Goal: Task Accomplishment & Management: Manage account settings

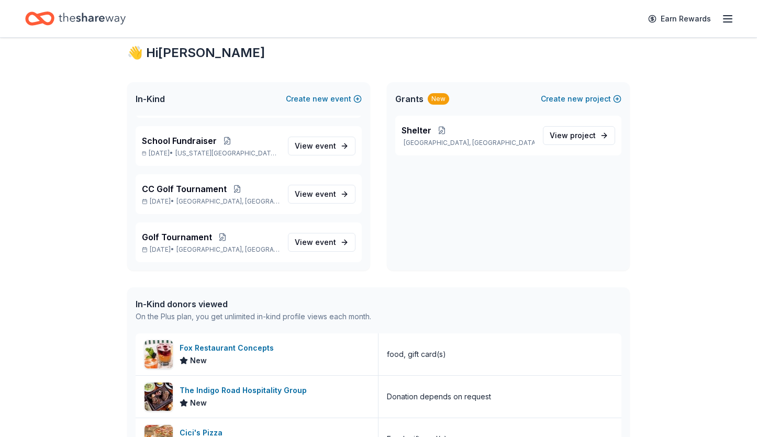
scroll to position [201, 0]
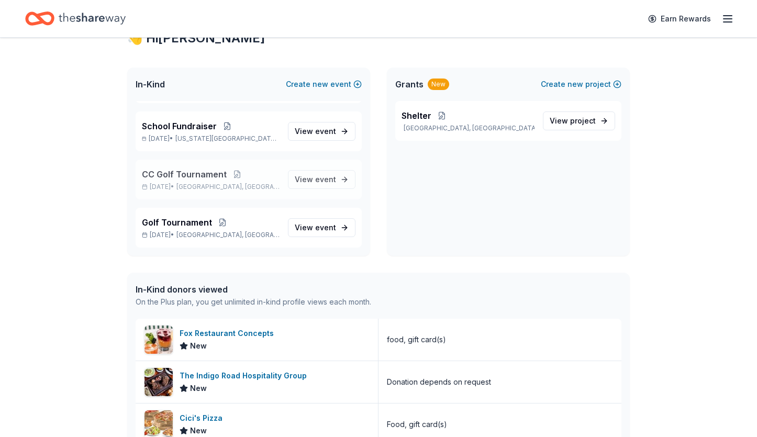
click at [203, 171] on span "CC Golf Tournament" at bounding box center [184, 174] width 85 height 13
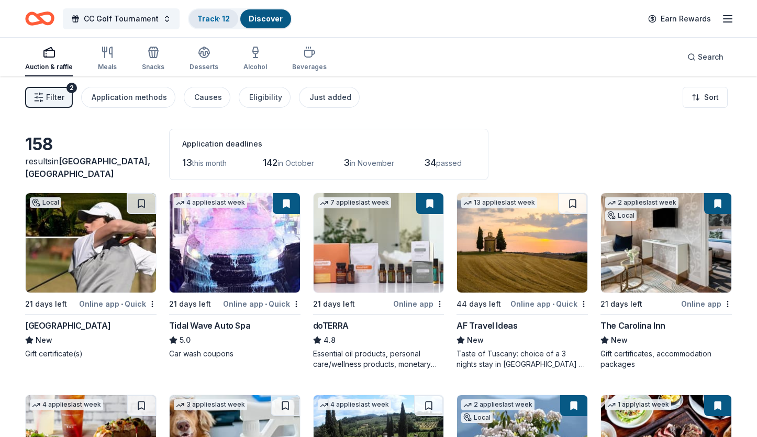
click at [203, 21] on link "Track · 12" at bounding box center [213, 18] width 32 height 9
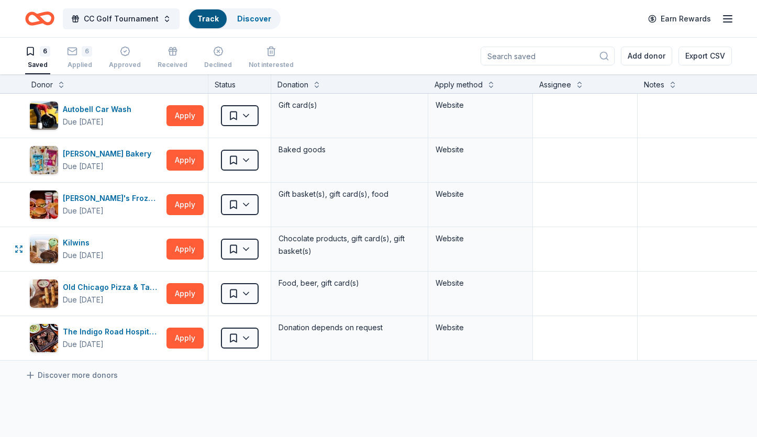
scroll to position [1, 0]
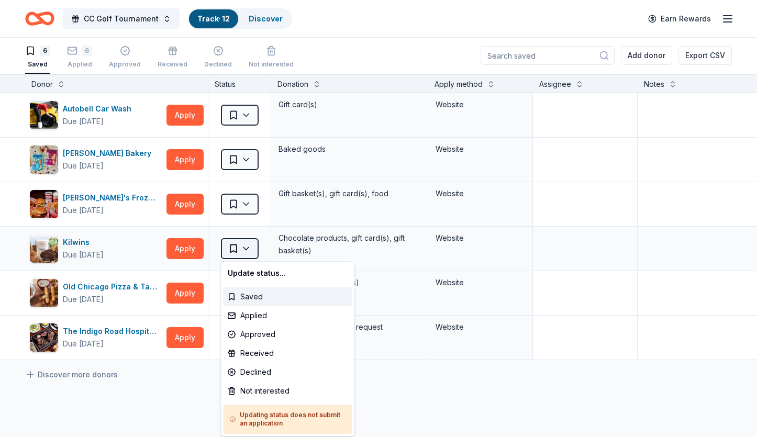
click at [247, 241] on html "CC Golf Tournament Track · 12 Discover Earn Rewards 6 Saved 6 Applied Approved …" at bounding box center [378, 217] width 757 height 437
click at [251, 373] on div "Declined" at bounding box center [288, 372] width 129 height 19
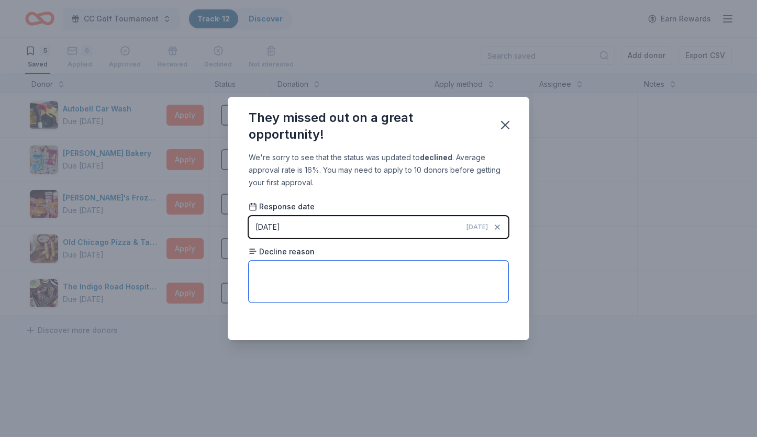
click at [273, 280] on textarea at bounding box center [379, 282] width 260 height 42
type textarea "None given"
click at [505, 127] on icon "button" at bounding box center [505, 125] width 15 height 15
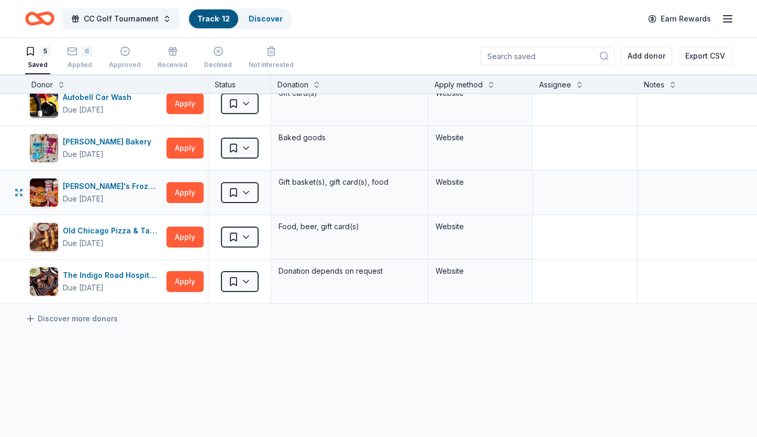
scroll to position [0, 0]
